Goal: Find contact information: Find contact information

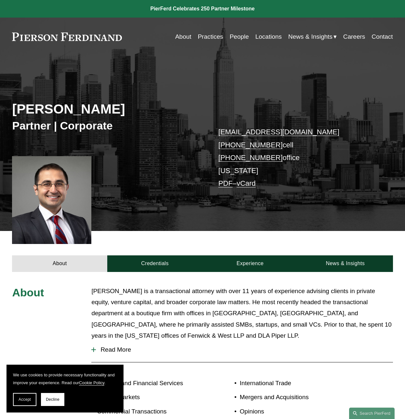
drag, startPoint x: 273, startPoint y: 144, endPoint x: 207, endPoint y: 148, distance: 66.4
click at [207, 148] on div "Said Ertekin Partner | Corporate said.ertekin@pierferd.com +1.917.426.3830 cell…" at bounding box center [202, 149] width 405 height 163
copy link "+1.917.426.3830"
drag, startPoint x: 293, startPoint y: 176, endPoint x: 284, endPoint y: 170, distance: 11.0
click at [293, 177] on p "said.ertekin@pierferd.com +1.917.426.3830 cell +1.917.200.0492 office New York …" at bounding box center [298, 158] width 159 height 64
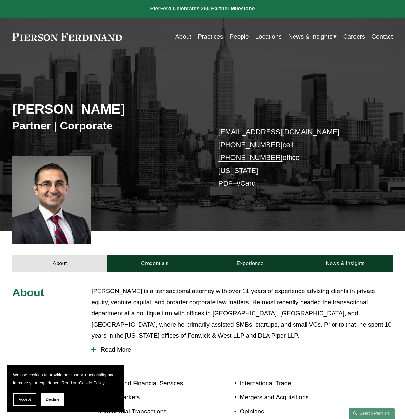
drag, startPoint x: 273, startPoint y: 160, endPoint x: 234, endPoint y: 154, distance: 39.4
click at [207, 158] on div "Said Ertekin Partner | Corporate said.ertekin@pierferd.com +1.917.426.3830 cell…" at bounding box center [202, 149] width 405 height 163
copy link "+1.917.200.0492"
click at [273, 36] on link "Locations" at bounding box center [269, 37] width 26 height 12
drag, startPoint x: 308, startPoint y: 133, endPoint x: 217, endPoint y: 134, distance: 90.7
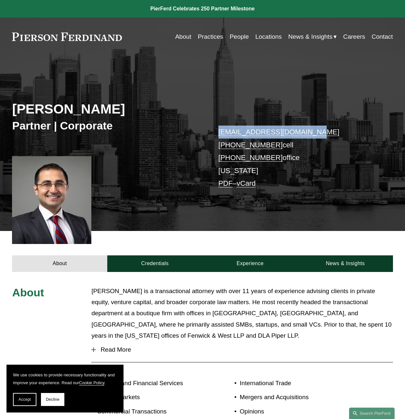
click at [217, 134] on div "Said Ertekin Partner | Corporate said.ertekin@pierferd.com +1.917.426.3830 cell…" at bounding box center [202, 149] width 405 height 163
copy link "said.ertekin@pierferd.com"
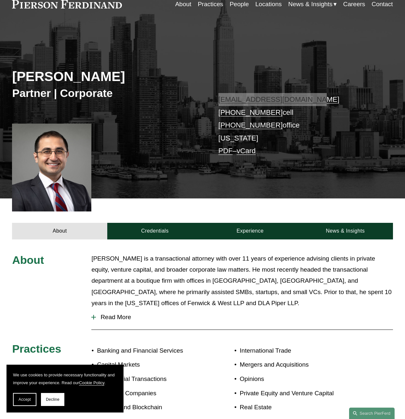
scroll to position [65, 0]
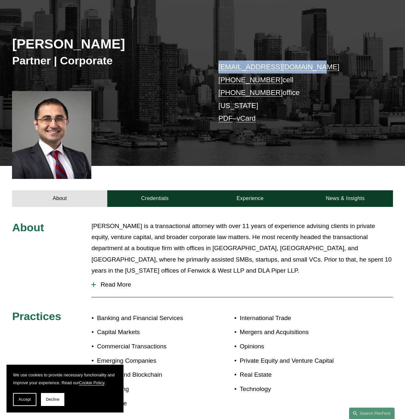
click at [254, 119] on link "vCard" at bounding box center [246, 118] width 19 height 8
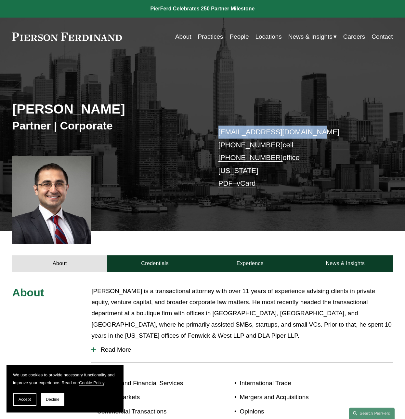
click at [269, 33] on link "Locations" at bounding box center [269, 37] width 26 height 12
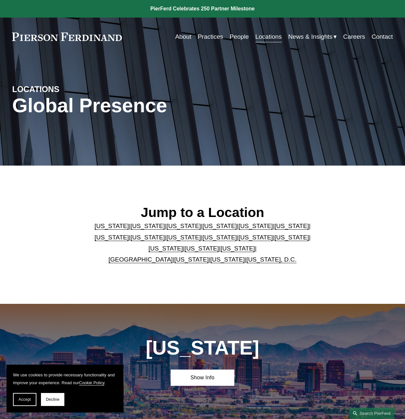
click at [239, 238] on link "[US_STATE]" at bounding box center [256, 237] width 34 height 7
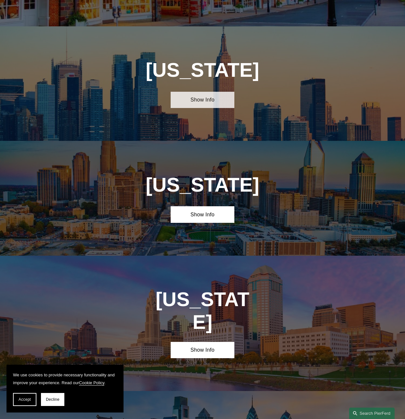
click at [186, 92] on link "Show Info" at bounding box center [202, 100] width 63 height 16
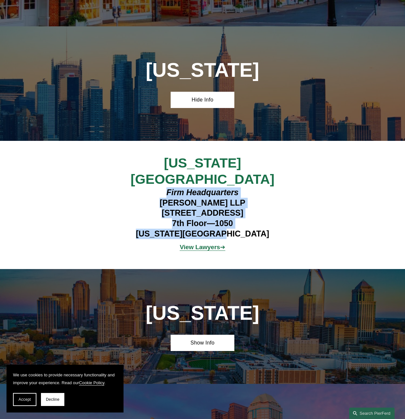
drag, startPoint x: 245, startPoint y: 194, endPoint x: 167, endPoint y: 148, distance: 90.7
click at [167, 187] on h4 "Firm Headquarters [PERSON_NAME] LLP [STREET_ADDRESS][US_STATE]" at bounding box center [202, 212] width 159 height 51
copy h4 "Firm Headquarters [PERSON_NAME] LLP [STREET_ADDRESS][US_STATE]"
